Goal: Task Accomplishment & Management: Manage account settings

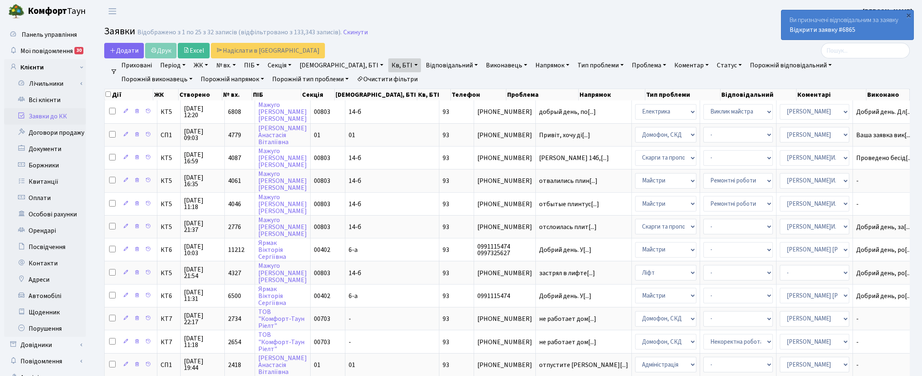
select select "25"
click at [388, 66] on link "Кв, БТІ" at bounding box center [404, 65] width 32 height 14
click at [389, 81] on input "93" at bounding box center [413, 82] width 48 height 16
type input "9"
type input "1-388"
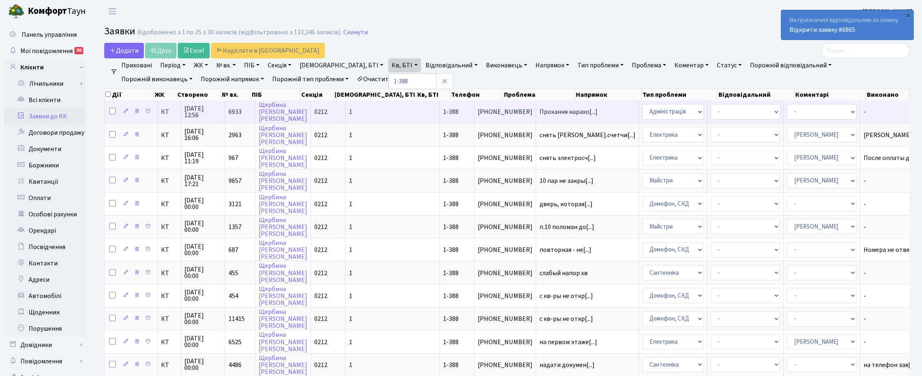
click at [199, 112] on span "13.08.2025 12:56" at bounding box center [202, 111] width 37 height 13
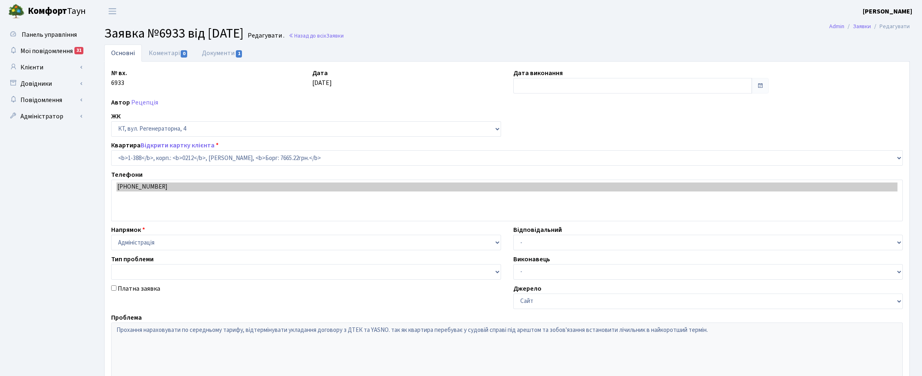
select select "440"
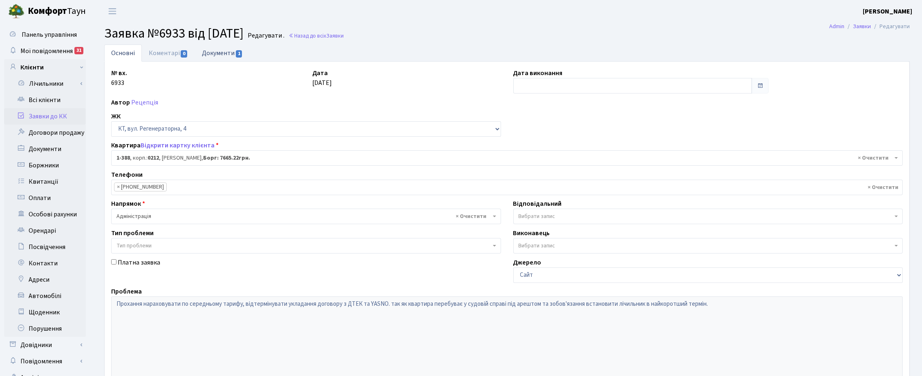
click at [215, 50] on link "Документи 1" at bounding box center [222, 53] width 55 height 17
select select "25"
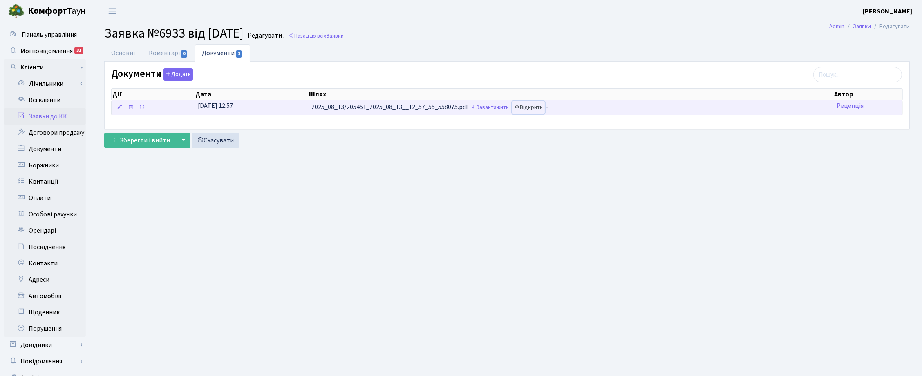
click at [540, 110] on link "Відкрити" at bounding box center [528, 107] width 33 height 13
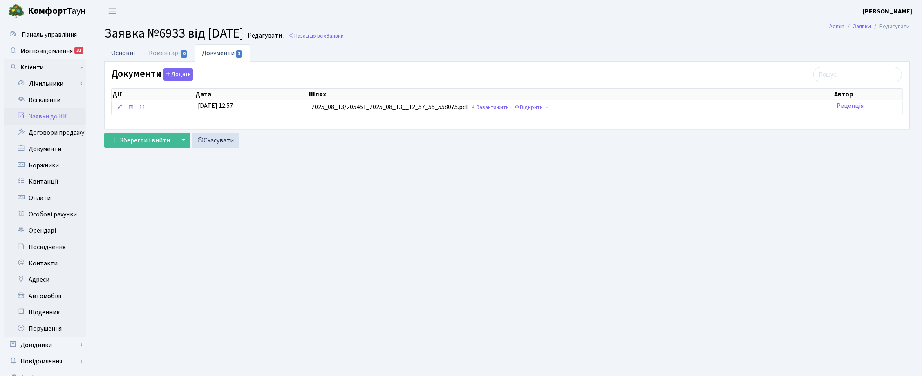
click at [122, 55] on link "Основні" at bounding box center [123, 53] width 38 height 17
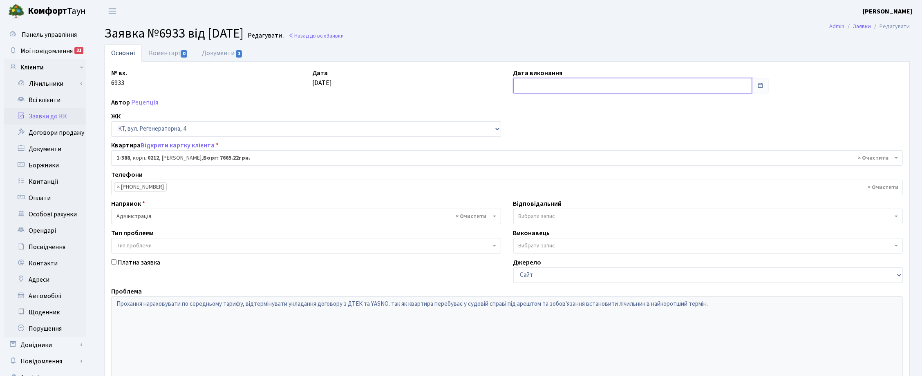
click at [529, 86] on input "text" at bounding box center [632, 86] width 239 height 16
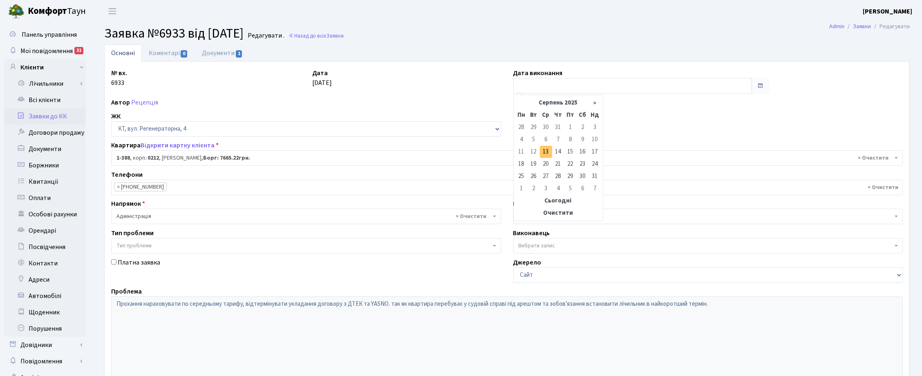
click at [546, 154] on td "13" at bounding box center [546, 152] width 12 height 12
type input "13.08.2025"
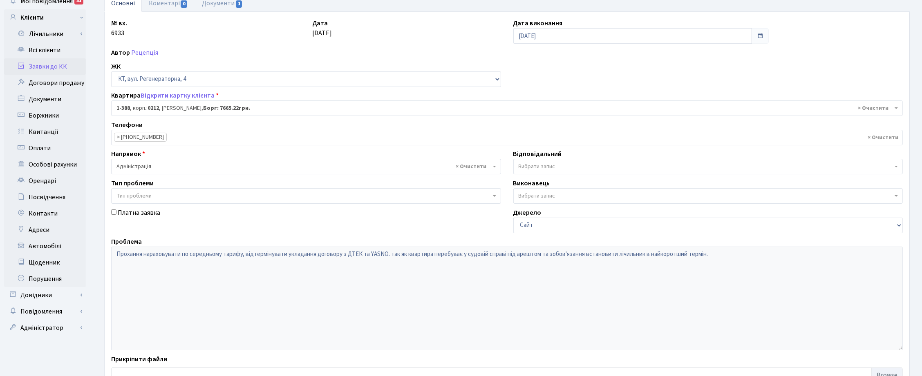
scroll to position [111, 0]
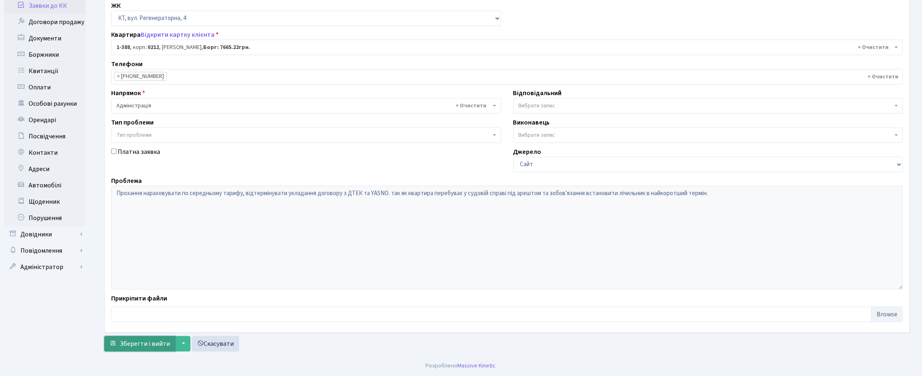
click at [145, 340] on span "Зберегти і вийти" at bounding box center [145, 344] width 50 height 9
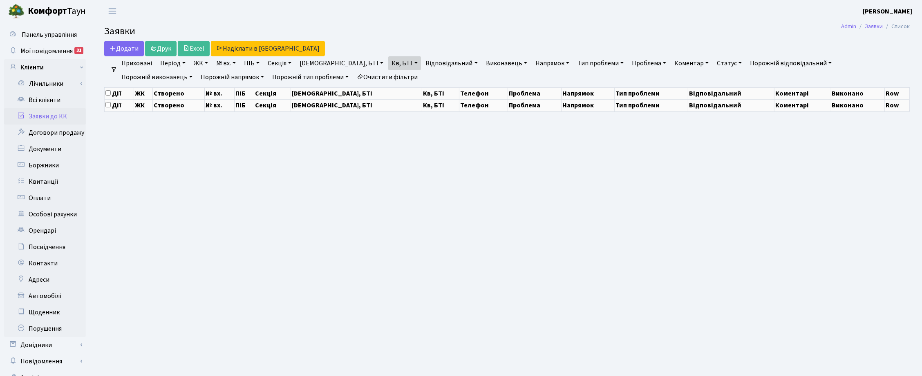
select select "25"
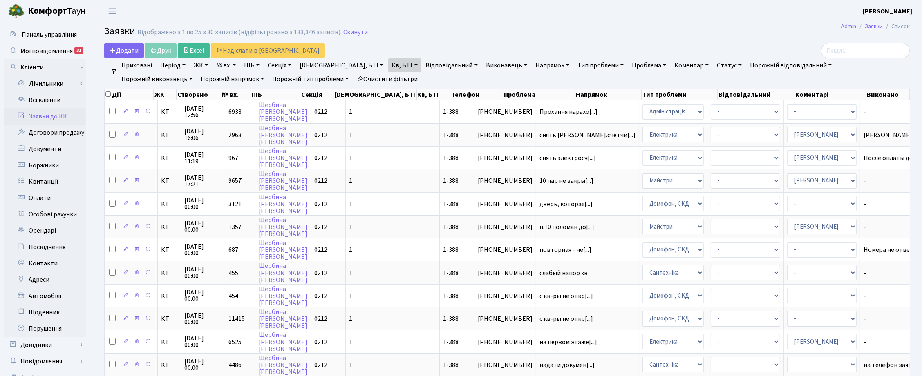
click at [388, 67] on link "Кв, БТІ" at bounding box center [404, 65] width 32 height 14
drag, startPoint x: 360, startPoint y: 84, endPoint x: 332, endPoint y: 73, distance: 30.3
click at [335, 77] on ul "Приховані Період 13.08.2025 - 13.08.2025 ЖК ТХ, вул. Ділова, 1/2 КТ, вул. Реген…" at bounding box center [510, 72] width 786 height 28
click at [45, 101] on link "Всі клієнти" at bounding box center [45, 100] width 82 height 16
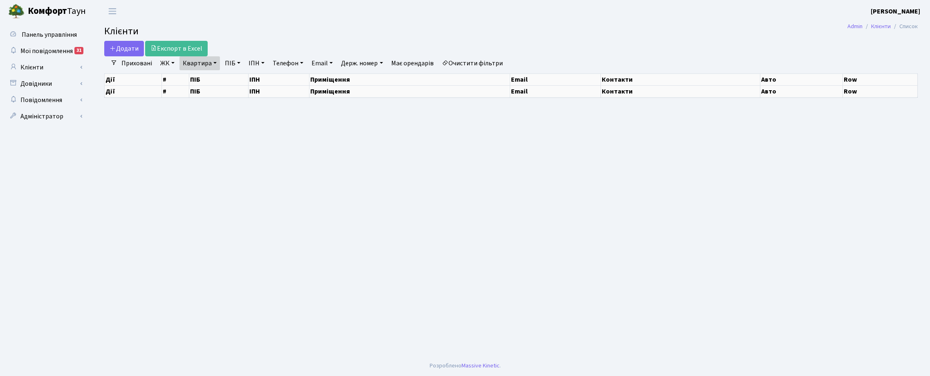
select select "25"
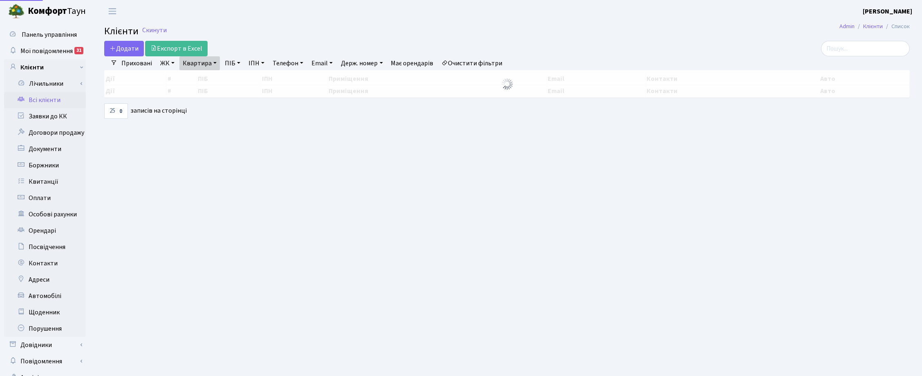
drag, startPoint x: 212, startPoint y: 63, endPoint x: 214, endPoint y: 71, distance: 7.5
click at [212, 63] on link "Квартира" at bounding box center [199, 63] width 40 height 14
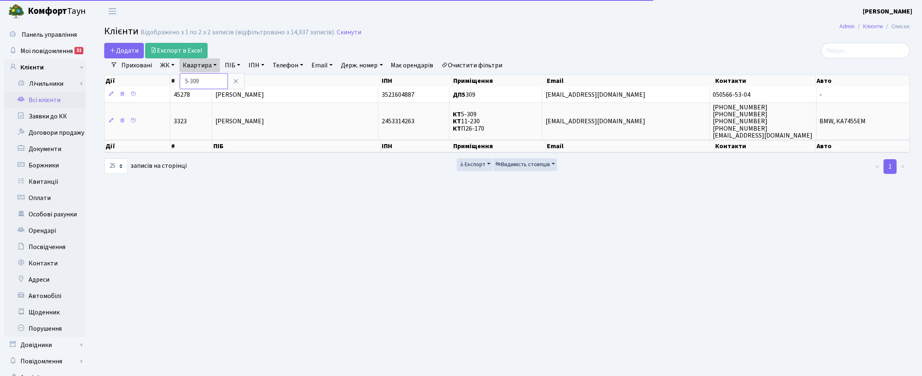
click at [209, 80] on input "5-309" at bounding box center [204, 82] width 48 height 16
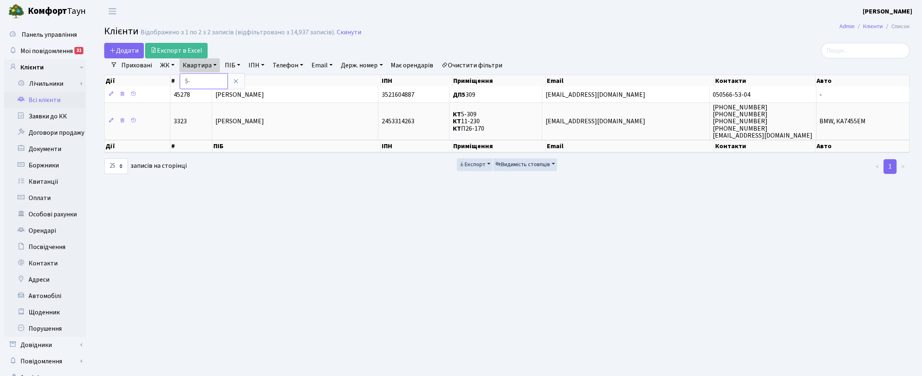
type input "5"
type input "2-1498"
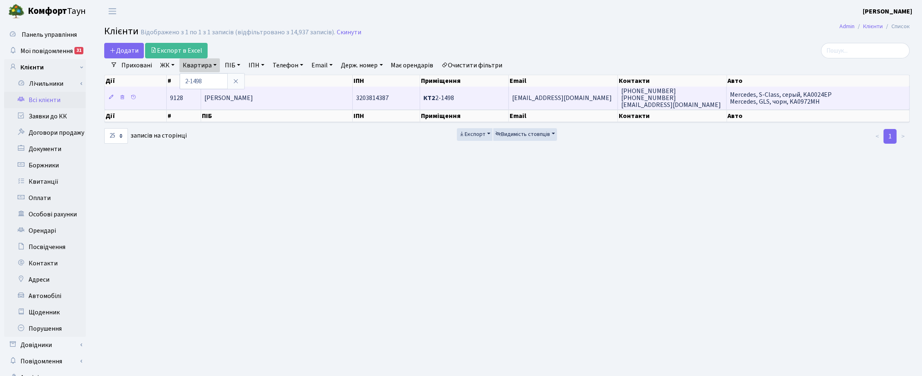
click at [253, 99] on span "Черненок Катерина Юріївна" at bounding box center [228, 98] width 49 height 9
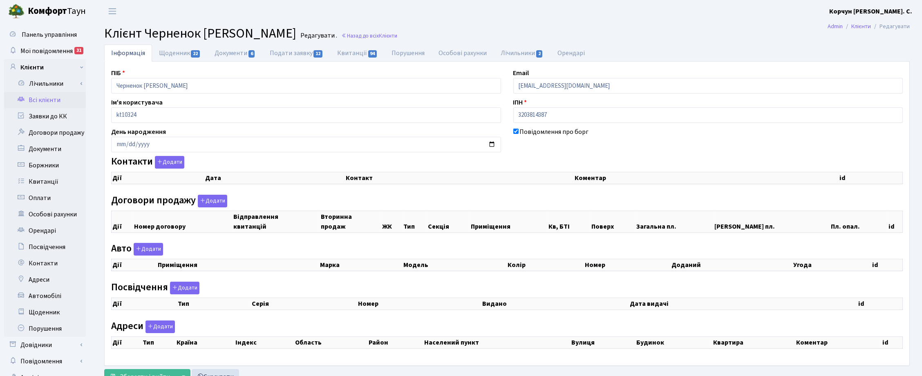
checkbox input "true"
select select "25"
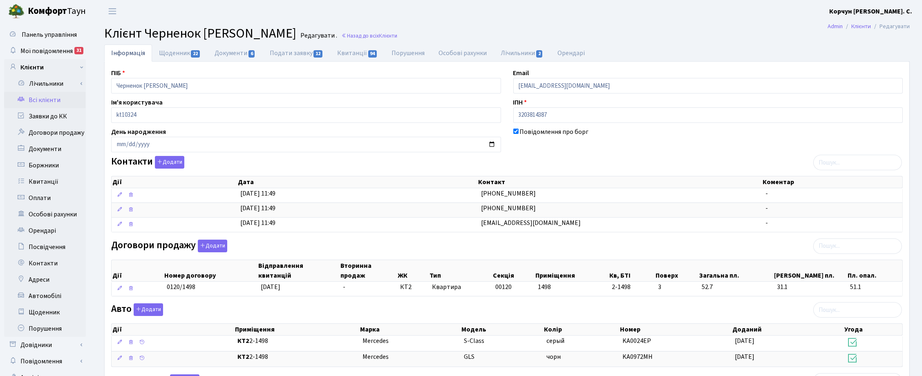
click at [920, 240] on div "Інформація Щоденник 22 Документи 6 Подати заявку 12 Квитанції 94 Порушення Особ…" at bounding box center [507, 286] width 830 height 483
click at [912, 266] on div "Інформація Щоденник 22 Документи 6 Подати заявку 12 Квитанції 94 Порушення Особ…" at bounding box center [507, 286] width 818 height 483
click at [347, 54] on link "Квитанції 94" at bounding box center [357, 53] width 54 height 17
select select "25"
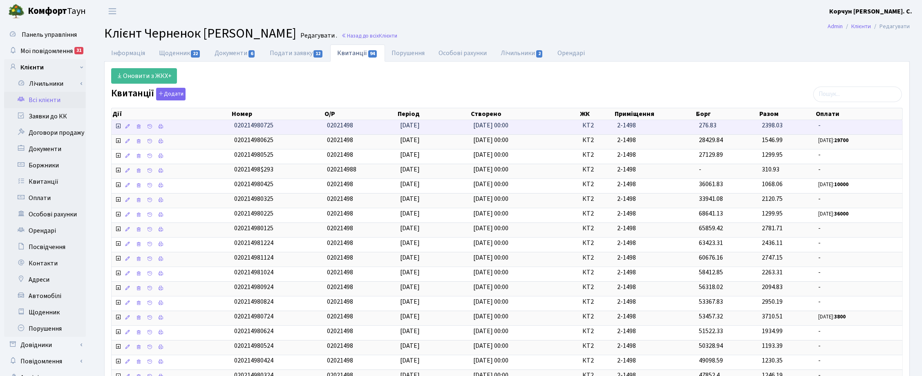
click at [118, 126] on icon at bounding box center [118, 126] width 7 height 7
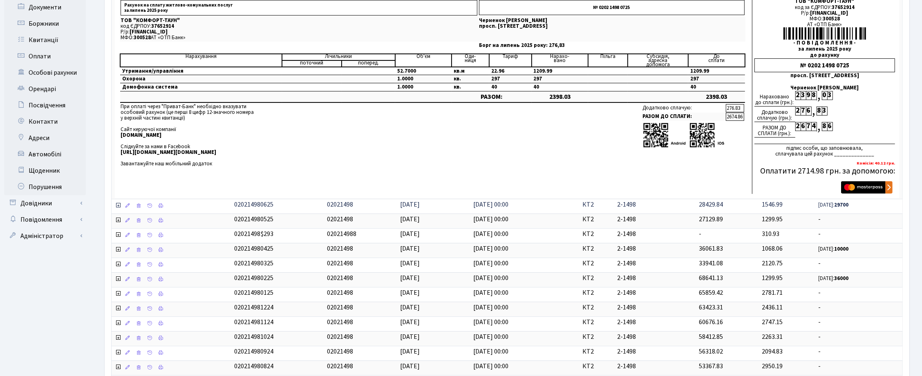
scroll to position [153, 0]
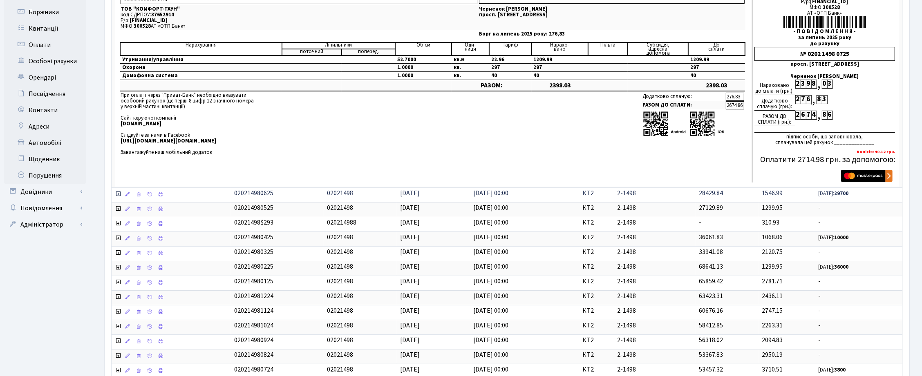
click at [118, 195] on icon at bounding box center [118, 194] width 7 height 7
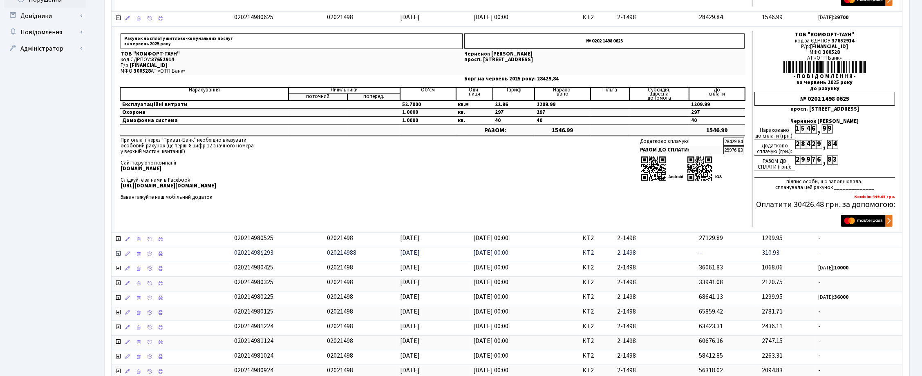
scroll to position [255, 0]
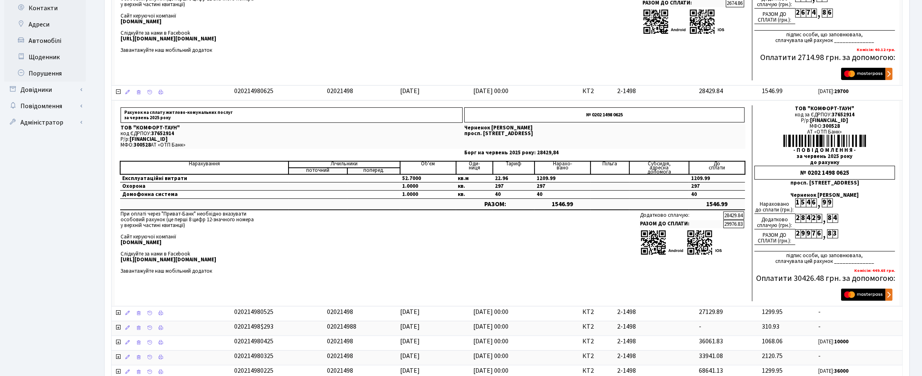
click at [916, 80] on div "Інформація Щоденник 22 Документи 6 Подати заявку 12 Квитанції 94 Порушення Особ…" at bounding box center [507, 243] width 830 height 909
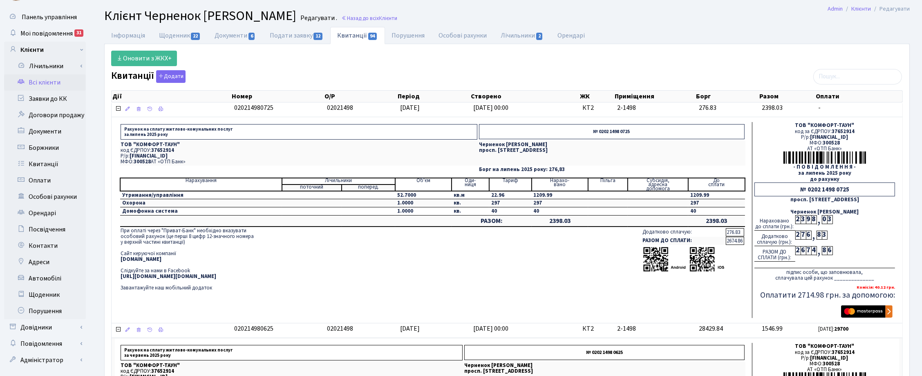
scroll to position [0, 0]
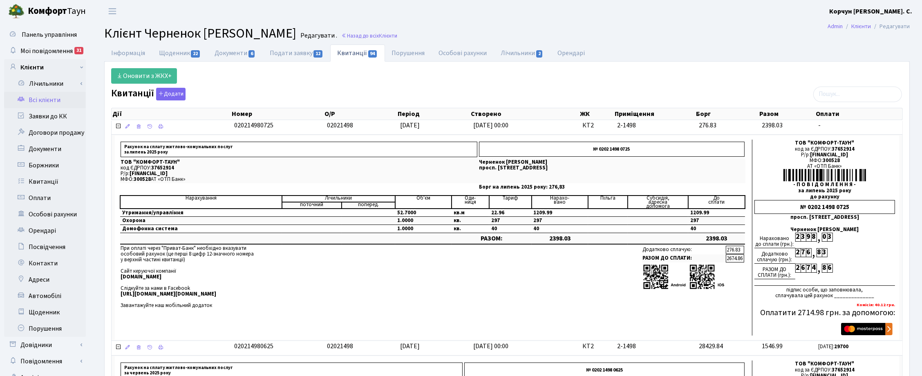
click at [783, 48] on ul "Інформація Щоденник 22 Документи 6 Подати заявку 12 Квитанції 94 Порушення Особ…" at bounding box center [506, 53] width 805 height 17
click at [391, 36] on span "Клієнти" at bounding box center [388, 36] width 18 height 8
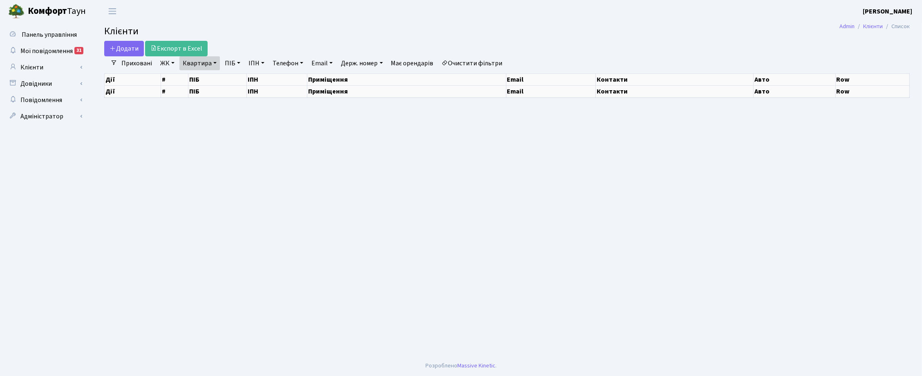
select select "25"
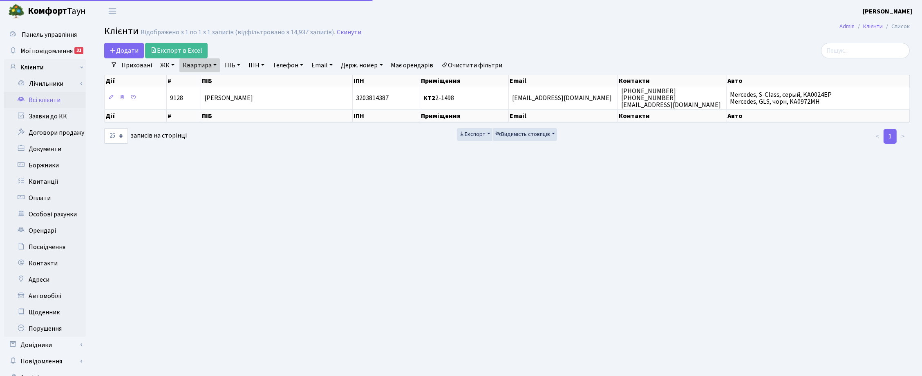
click at [215, 65] on link "Квартира" at bounding box center [199, 65] width 40 height 14
drag, startPoint x: 210, startPoint y: 78, endPoint x: 185, endPoint y: 83, distance: 26.1
click at [185, 83] on input "2-1498" at bounding box center [204, 82] width 48 height 16
type input "П10-140"
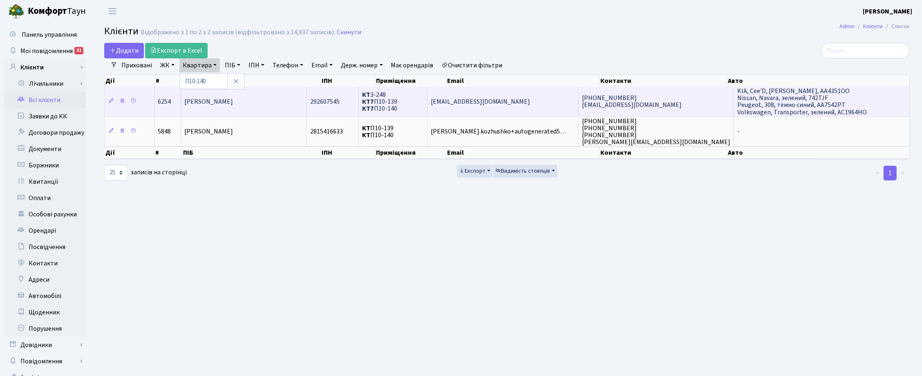
click at [233, 103] on span "[PERSON_NAME]" at bounding box center [208, 101] width 49 height 9
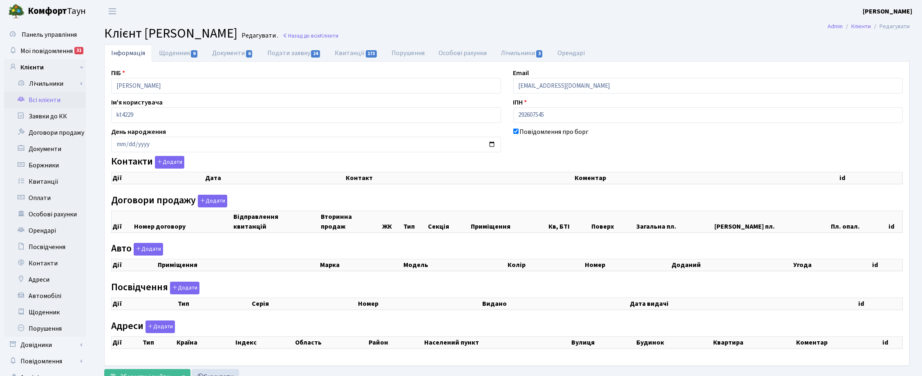
checkbox input "true"
select select "25"
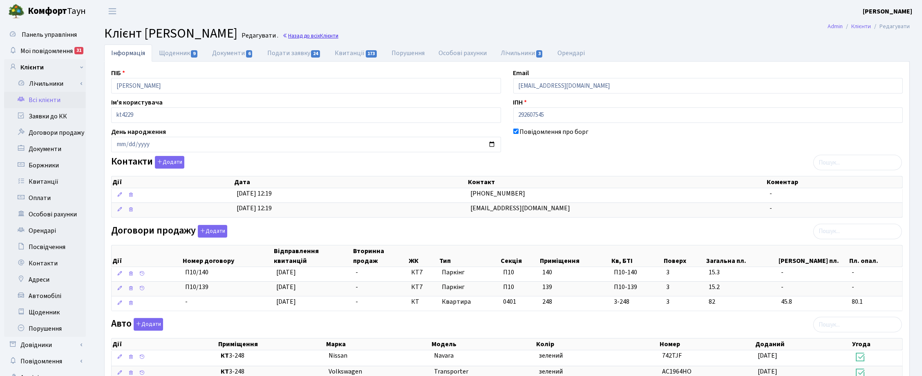
click at [338, 37] on link "Назад до всіх Клієнти" at bounding box center [310, 36] width 56 height 8
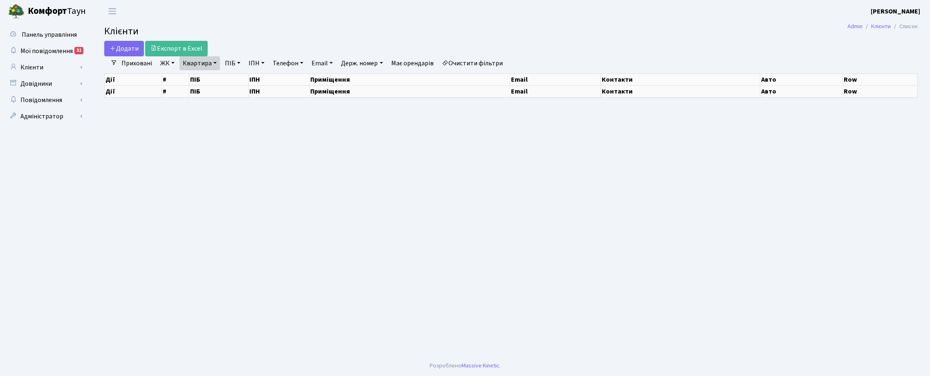
select select "25"
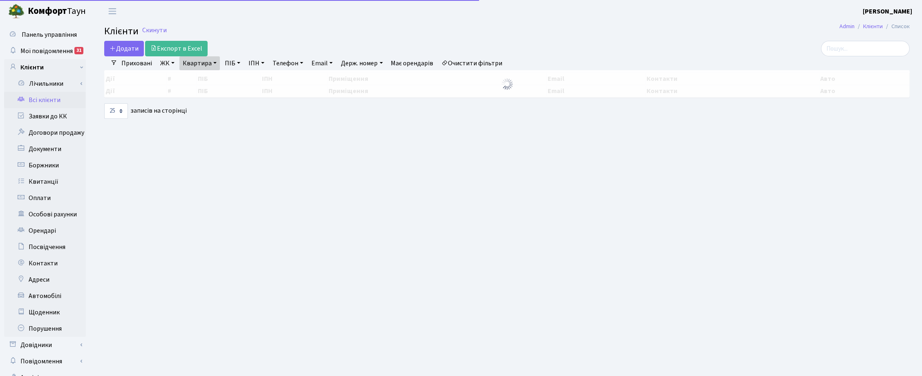
click at [217, 62] on link "Квартира" at bounding box center [199, 63] width 40 height 14
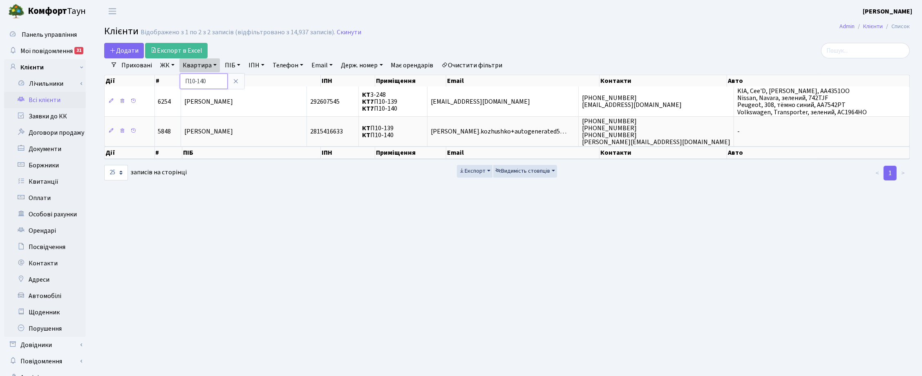
drag, startPoint x: 207, startPoint y: 78, endPoint x: 182, endPoint y: 80, distance: 25.4
click at [182, 80] on input "П10-140" at bounding box center [204, 82] width 48 height 16
type input "5-446"
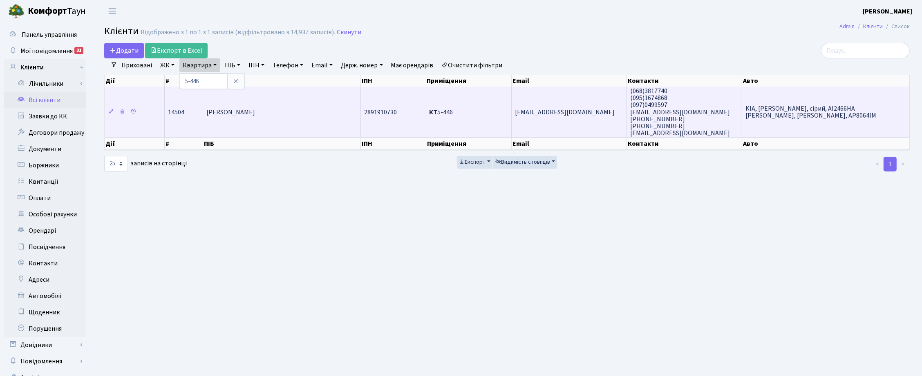
click at [550, 119] on td "[EMAIL_ADDRESS][DOMAIN_NAME]" at bounding box center [569, 112] width 115 height 51
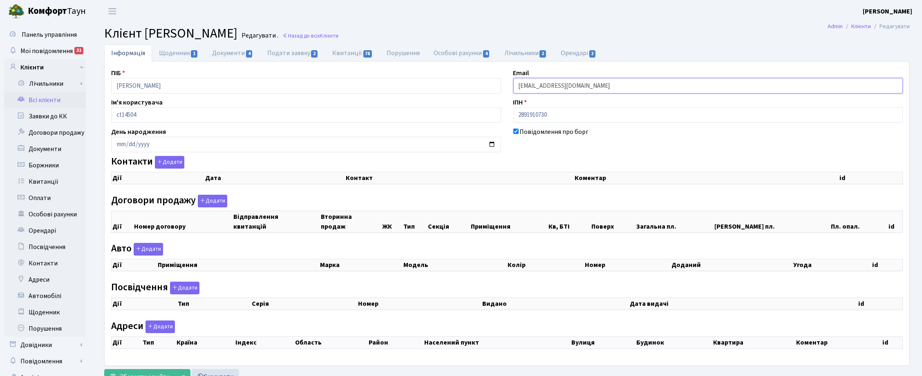
drag, startPoint x: 593, startPoint y: 87, endPoint x: 503, endPoint y: 86, distance: 89.5
click at [503, 86] on div "ПІБ [PERSON_NAME] Email [EMAIL_ADDRESS][DOMAIN_NAME] Ім'я користувача ct14504 І…" at bounding box center [507, 213] width 804 height 291
checkbox input "true"
select select "25"
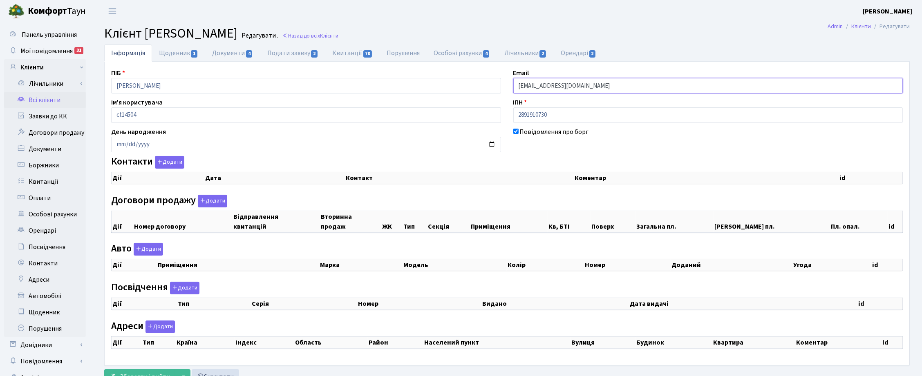
select select "25"
